Goal: Obtain resource: Download file/media

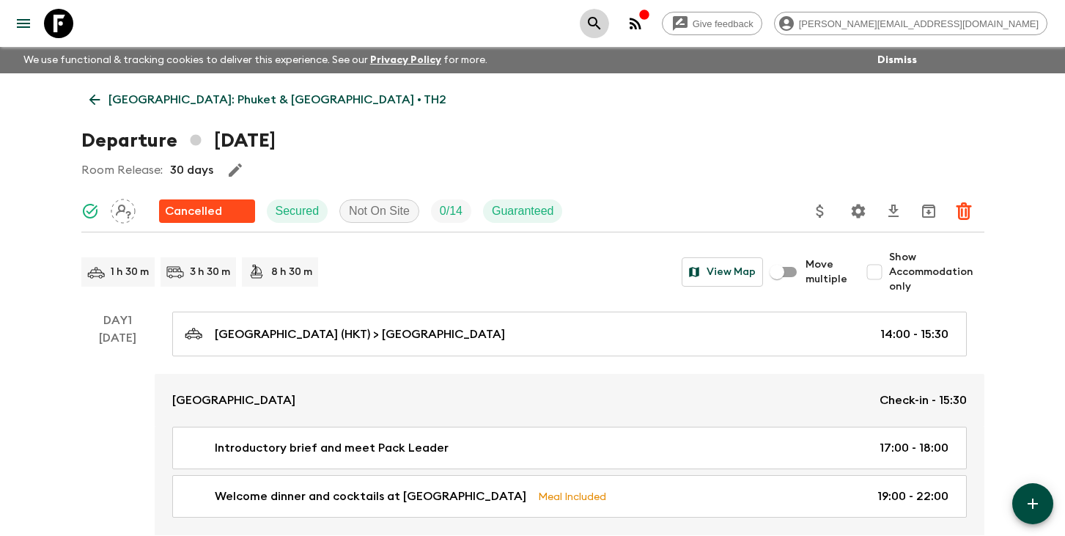
click at [600, 23] on icon "search adventures" at bounding box center [594, 23] width 12 height 12
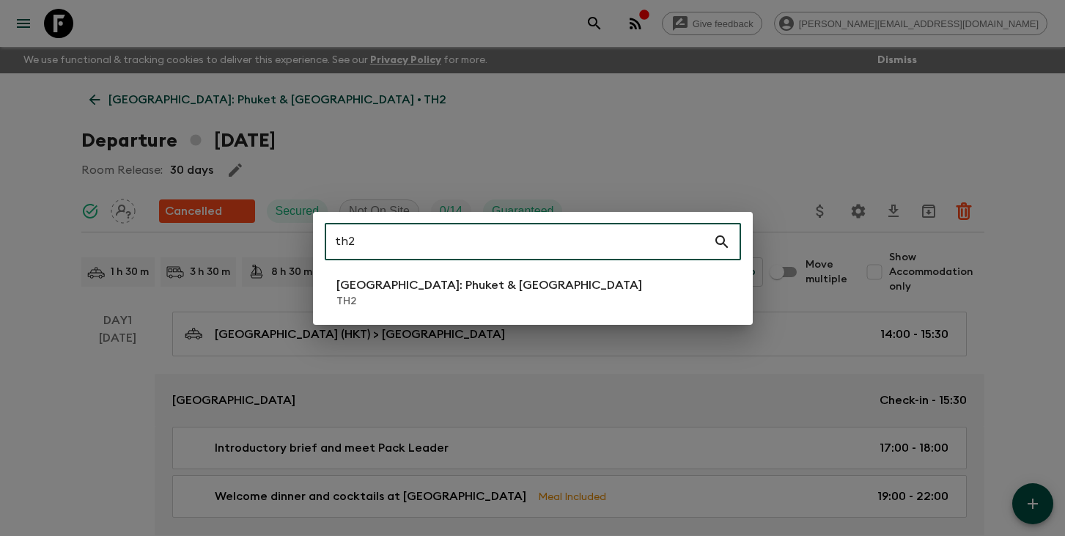
type input "th2"
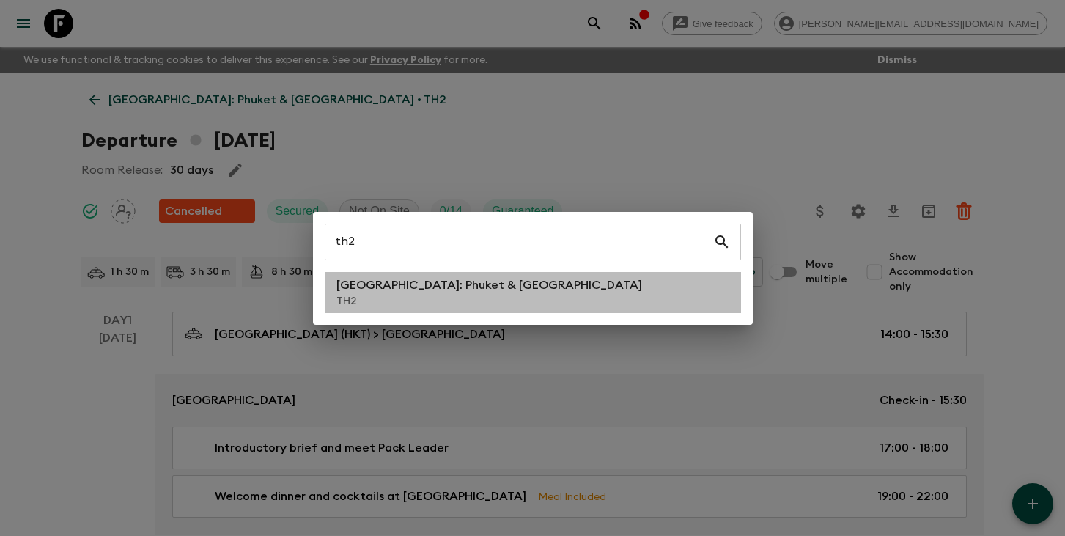
click at [396, 291] on p "[GEOGRAPHIC_DATA]: Phuket & [GEOGRAPHIC_DATA]" at bounding box center [489, 285] width 306 height 18
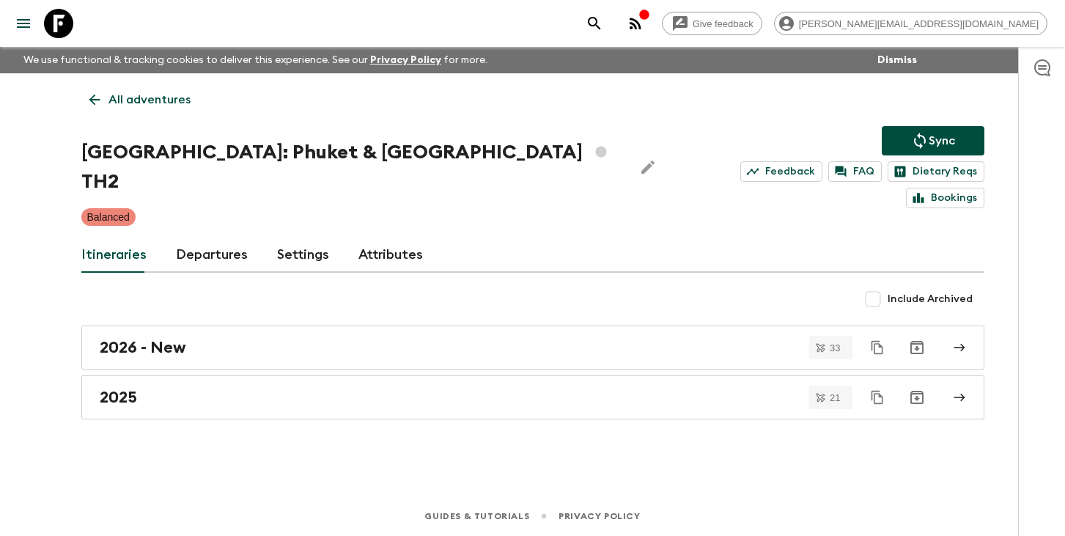
click at [216, 237] on link "Departures" at bounding box center [212, 254] width 72 height 35
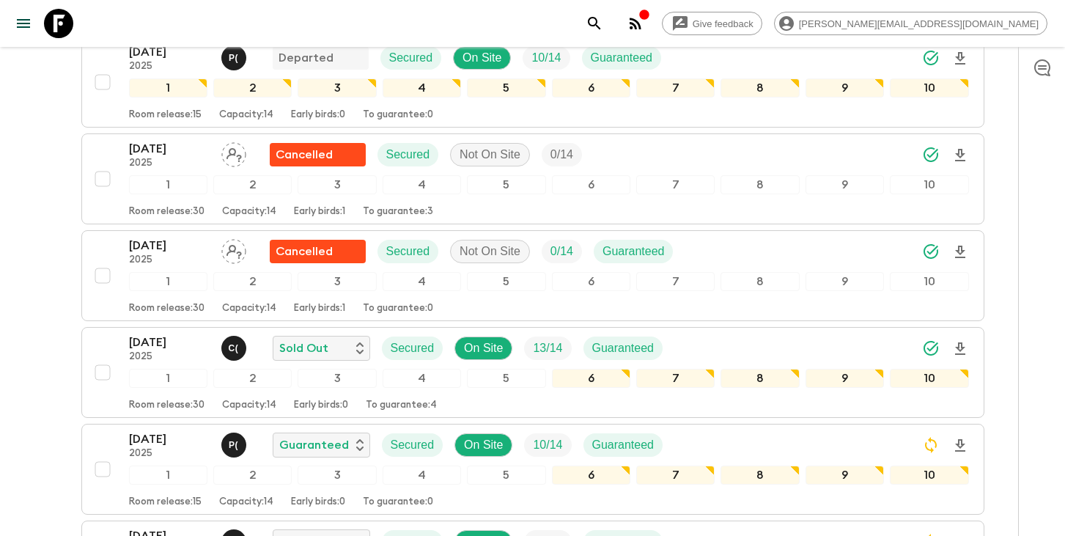
scroll to position [775, 0]
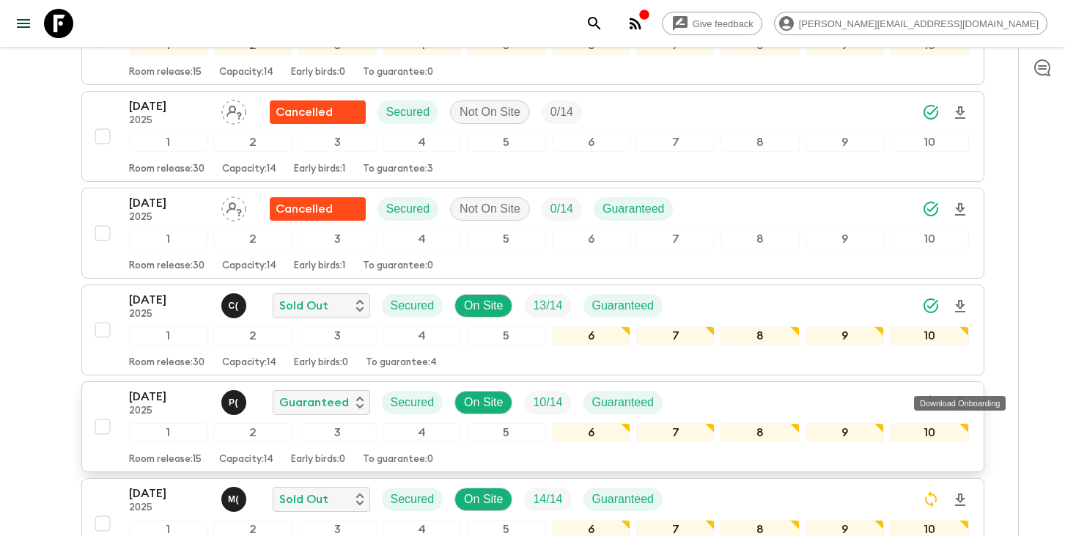
click at [961, 394] on icon "Download Onboarding" at bounding box center [960, 403] width 18 height 18
